Goal: Navigation & Orientation: Find specific page/section

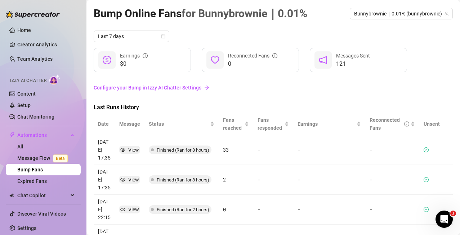
scroll to position [2, 0]
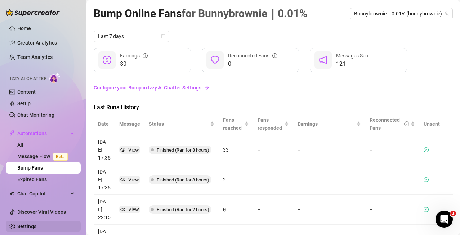
click at [36, 226] on link "Settings" at bounding box center [26, 227] width 19 height 6
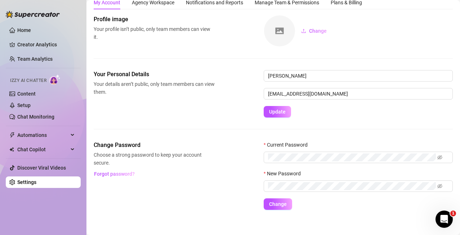
scroll to position [32, 0]
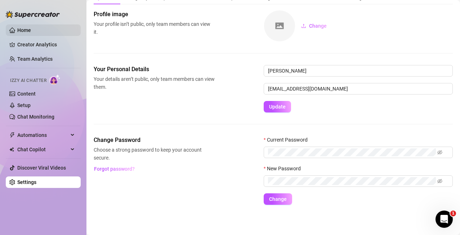
click at [31, 31] on link "Home" at bounding box center [24, 30] width 14 height 6
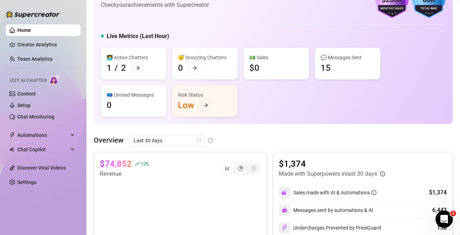
click at [439, 52] on div "👩‍💻 Active Chatters 1 / 2 😴 Snoozing Chatters 0 💵 Sales $0 💬 Messages Sent 15 📪…" at bounding box center [273, 82] width 344 height 69
